Goal: Use online tool/utility: Utilize a website feature to perform a specific function

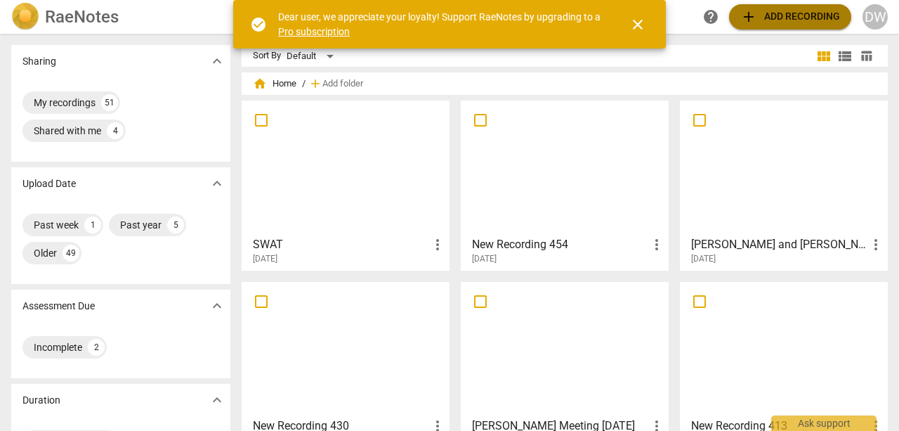
click at [776, 9] on span "add Add recording" at bounding box center [790, 16] width 100 height 17
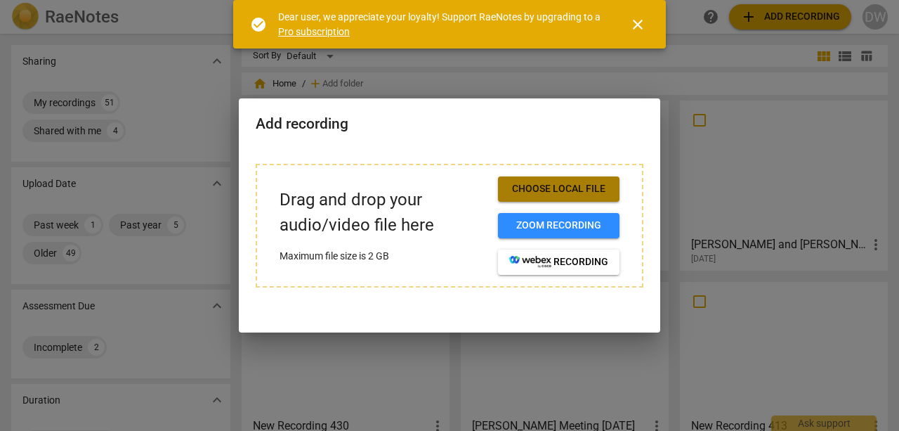
click at [533, 188] on span "Choose local file" at bounding box center [558, 189] width 99 height 14
click at [539, 188] on span "Choose local file" at bounding box center [558, 189] width 99 height 14
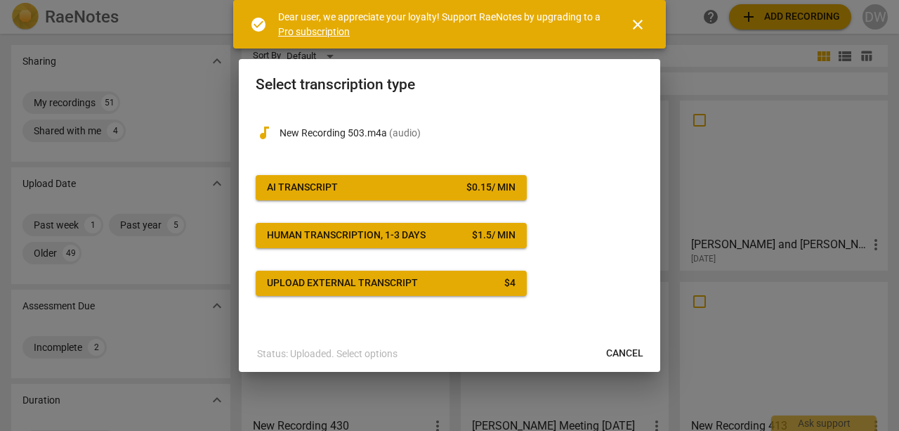
click at [386, 182] on span "AI Transcript $ 0.15 / min" at bounding box center [391, 188] width 249 height 14
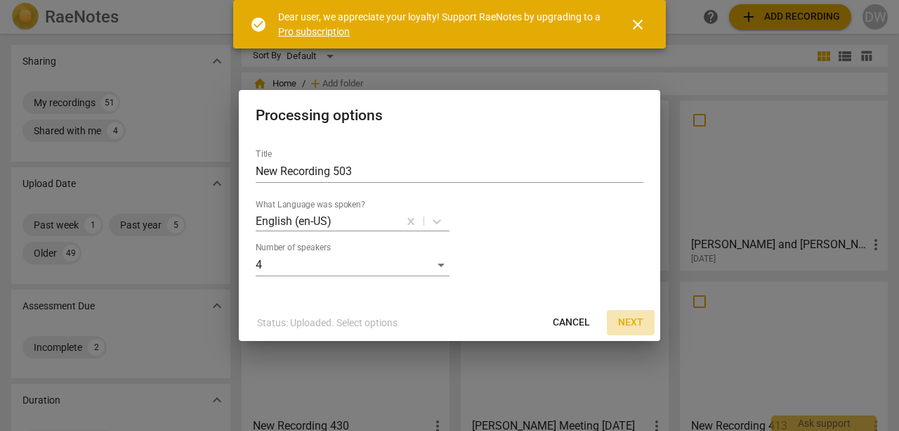
click at [628, 321] on span "Next" at bounding box center [630, 322] width 25 height 14
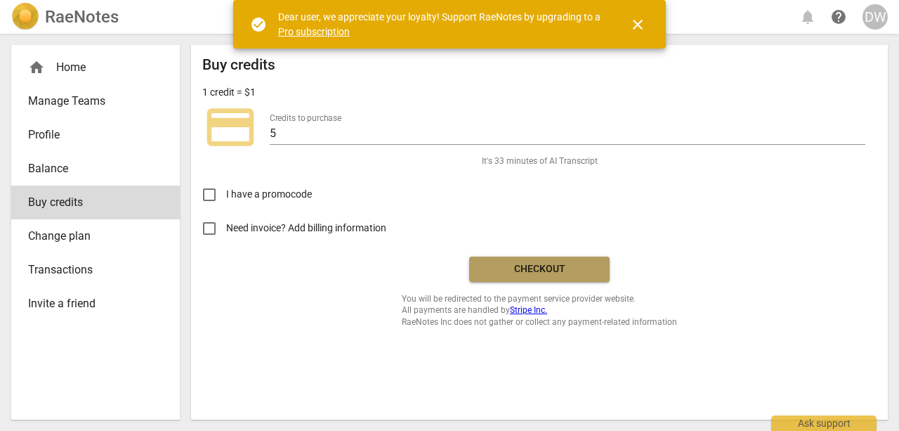
click at [523, 268] on span "Checkout" at bounding box center [540, 269] width 118 height 14
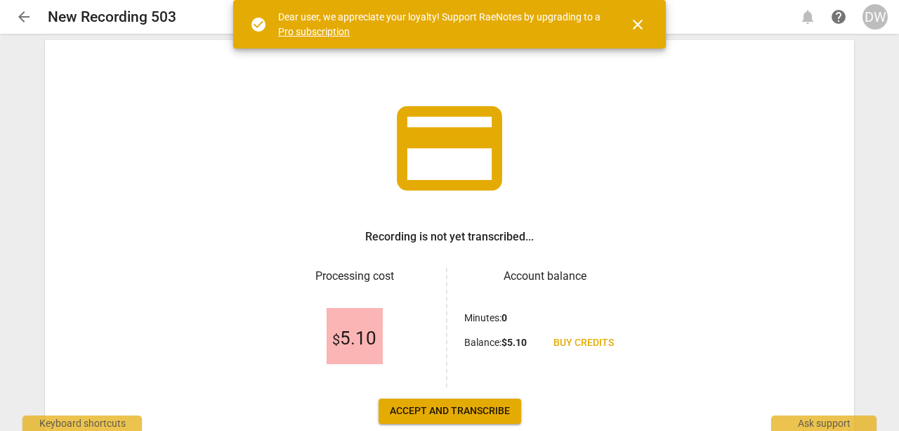
scroll to position [123, 0]
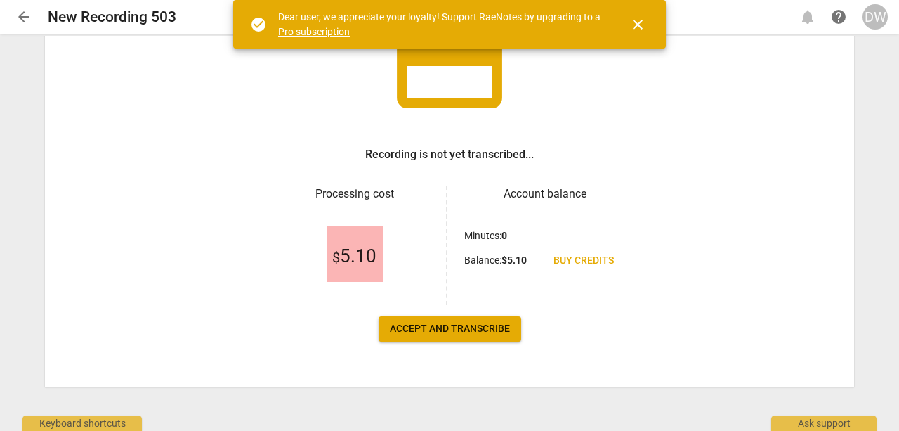
click at [455, 329] on span "Accept and transcribe" at bounding box center [450, 329] width 120 height 14
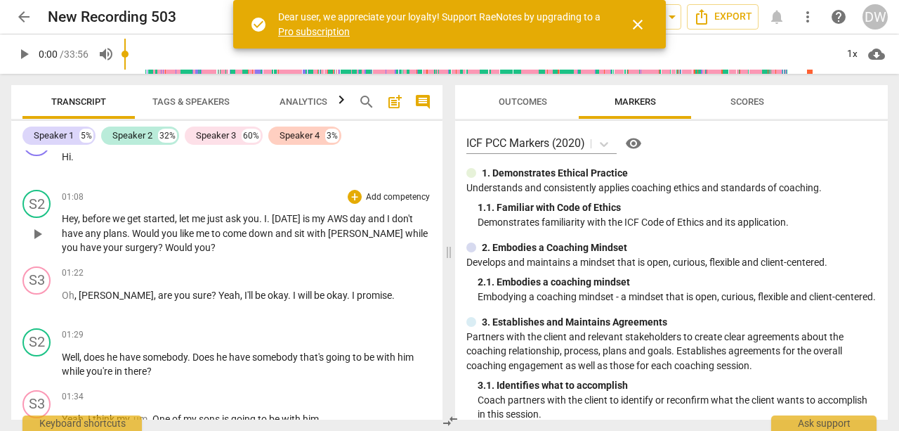
scroll to position [141, 0]
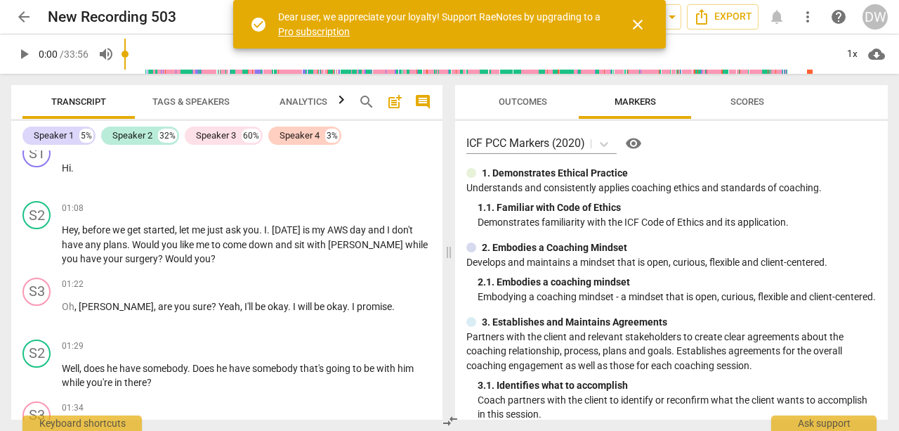
click at [637, 21] on span "close" at bounding box center [637, 24] width 17 height 17
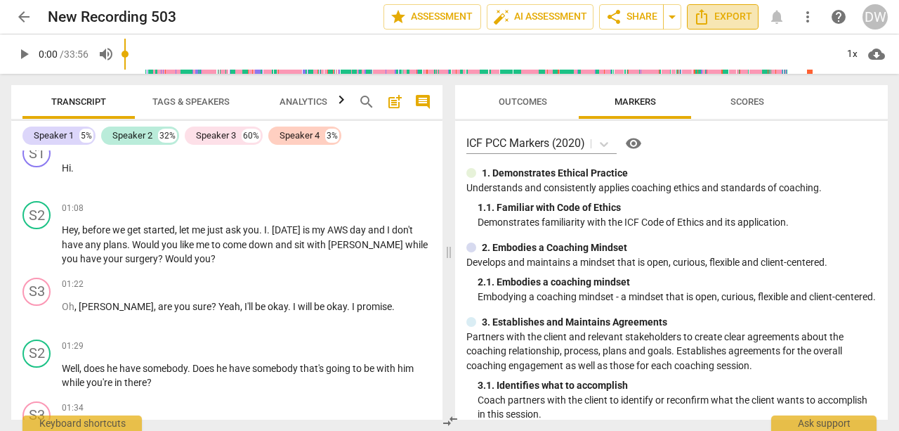
click at [748, 15] on span "Export" at bounding box center [722, 16] width 59 height 17
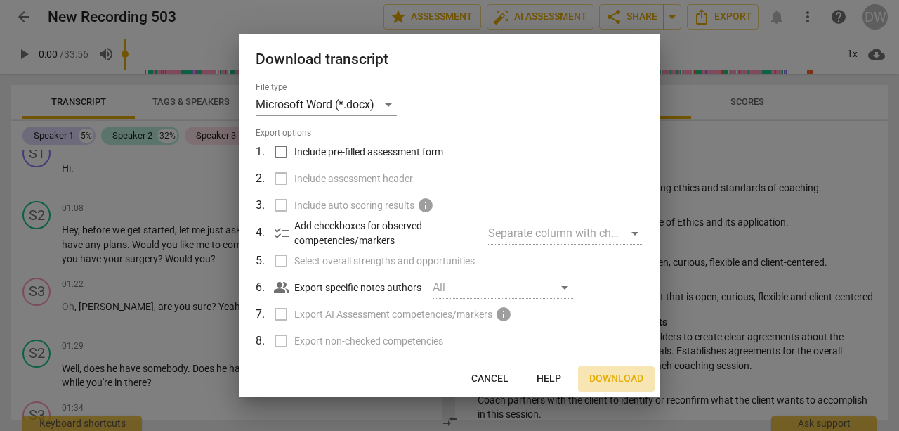
click at [606, 377] on span "Download" at bounding box center [616, 379] width 54 height 14
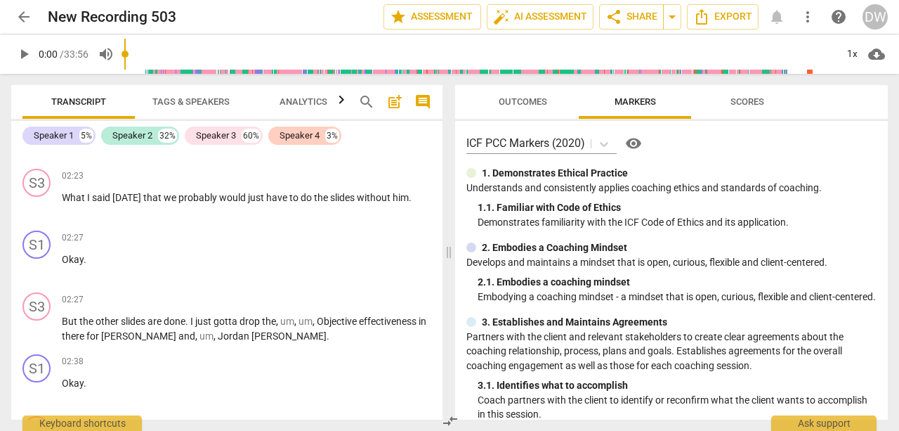
scroll to position [1686, 0]
